Goal: Navigation & Orientation: Find specific page/section

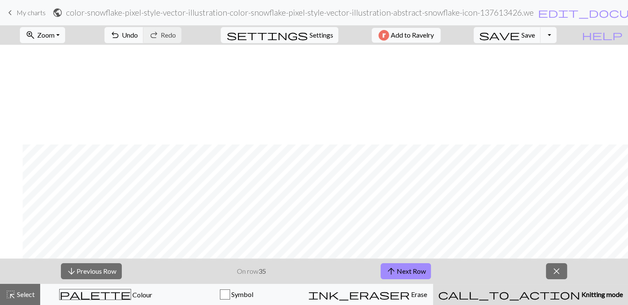
scroll to position [100, 22]
click at [404, 270] on button "arrow_upward Next Row" at bounding box center [406, 272] width 50 height 16
click at [404, 278] on button "arrow_upward Next Row" at bounding box center [406, 272] width 50 height 16
click at [415, 273] on button "arrow_upward Next Row" at bounding box center [406, 272] width 50 height 16
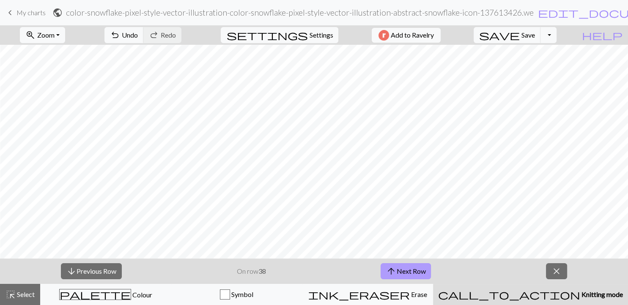
click at [415, 273] on button "arrow_upward Next Row" at bounding box center [406, 272] width 50 height 16
click at [406, 267] on button "arrow_upward Next Row" at bounding box center [406, 272] width 50 height 16
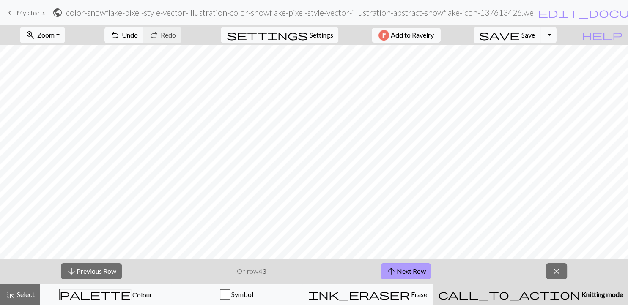
click at [406, 267] on button "arrow_upward Next Row" at bounding box center [406, 272] width 50 height 16
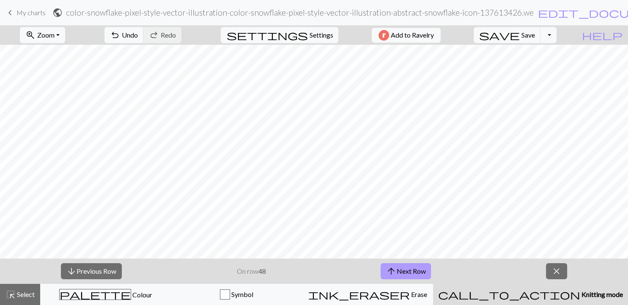
click at [406, 267] on button "arrow_upward Next Row" at bounding box center [406, 272] width 50 height 16
